Goal: Learn about a topic

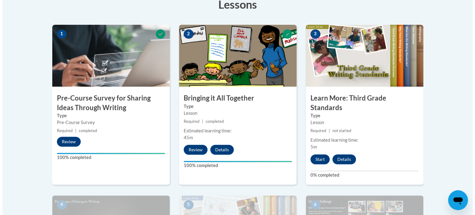
scroll to position [186, 0]
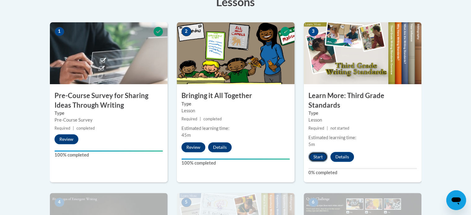
click at [317, 152] on button "Start" at bounding box center [317, 157] width 19 height 10
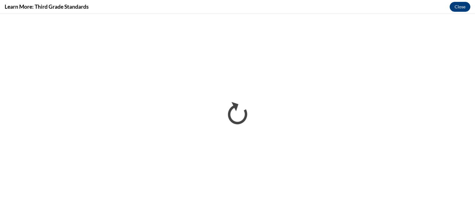
scroll to position [0, 0]
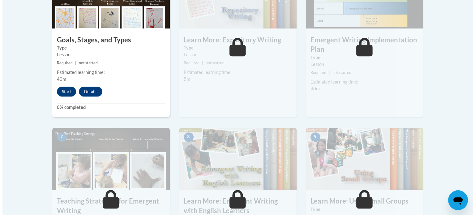
scroll to position [402, 0]
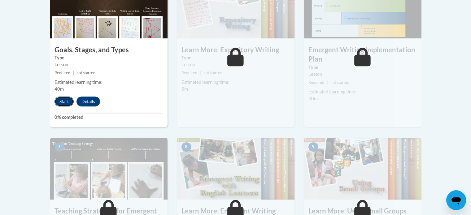
click at [60, 97] on button "Start" at bounding box center [63, 102] width 19 height 10
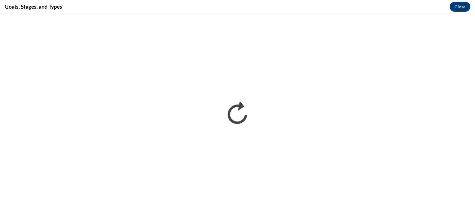
scroll to position [0, 0]
